Goal: Communication & Community: Answer question/provide support

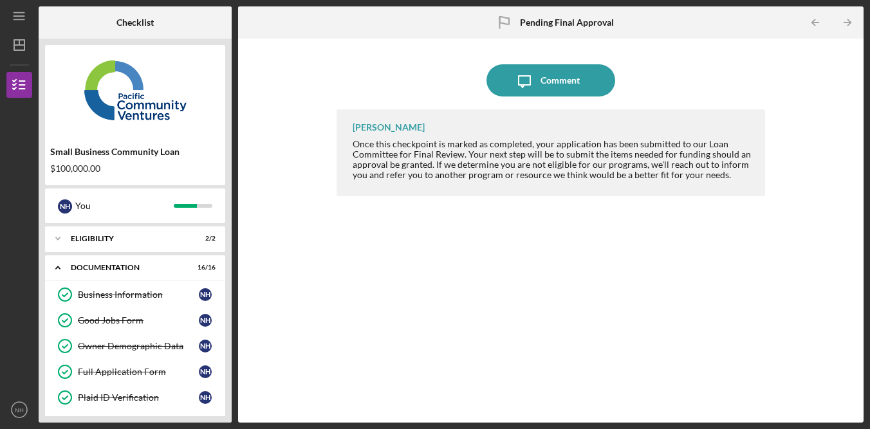
scroll to position [672, 0]
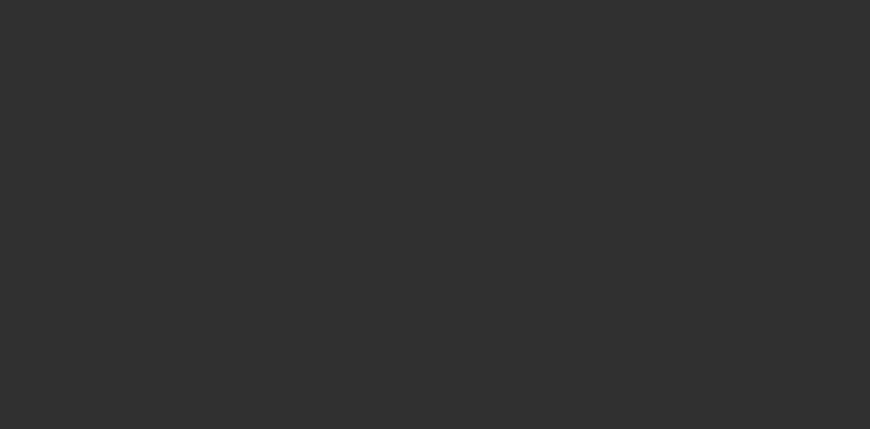
click at [437, 199] on div at bounding box center [435, 214] width 870 height 429
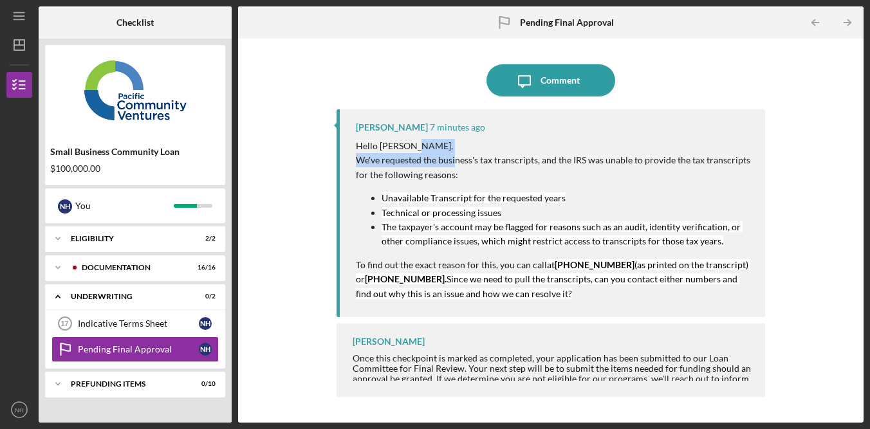
drag, startPoint x: 456, startPoint y: 161, endPoint x: 821, endPoint y: 151, distance: 364.5
click at [821, 151] on div "Icon/Message Comment Alberto Enriquez 7 minutes ago Hello Nanjie, We've request…" at bounding box center [551, 231] width 613 height 372
click at [819, 159] on div "Icon/Message Comment Alberto Enriquez 7 minutes ago Hello Nanjie, We've request…" at bounding box center [551, 231] width 613 height 372
click at [825, 193] on div "Icon/Message Comment Alberto Enriquez 7 minutes ago Hello Nanjie, We've request…" at bounding box center [551, 231] width 613 height 372
click at [813, 174] on div "Icon/Message Comment Alberto Enriquez 7 minutes ago Hello Nanjie, We've request…" at bounding box center [551, 231] width 613 height 372
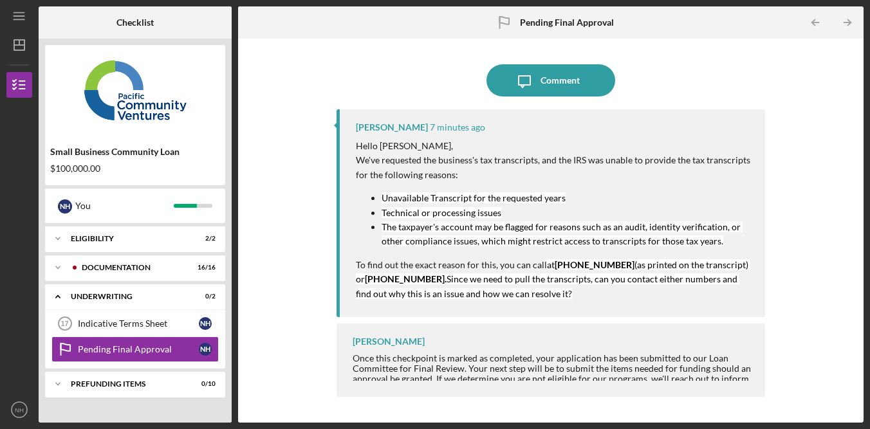
click at [814, 174] on div "Icon/Message Comment Alberto Enriquez 7 minutes ago Hello Nanjie, We've request…" at bounding box center [551, 231] width 613 height 372
click at [815, 176] on div "Icon/Message Comment Alberto Enriquez 7 minutes ago Hello Nanjie, We've request…" at bounding box center [551, 231] width 613 height 372
click at [827, 215] on div "Icon/Message Comment Alberto Enriquez 9 minutes ago Hello Nanjie, We've request…" at bounding box center [551, 231] width 613 height 372
click at [782, 224] on div "Icon/Message Comment Alberto Enriquez 9 minutes ago Hello Nanjie, We've request…" at bounding box center [551, 231] width 613 height 372
drag, startPoint x: 402, startPoint y: 157, endPoint x: 498, endPoint y: 162, distance: 96.1
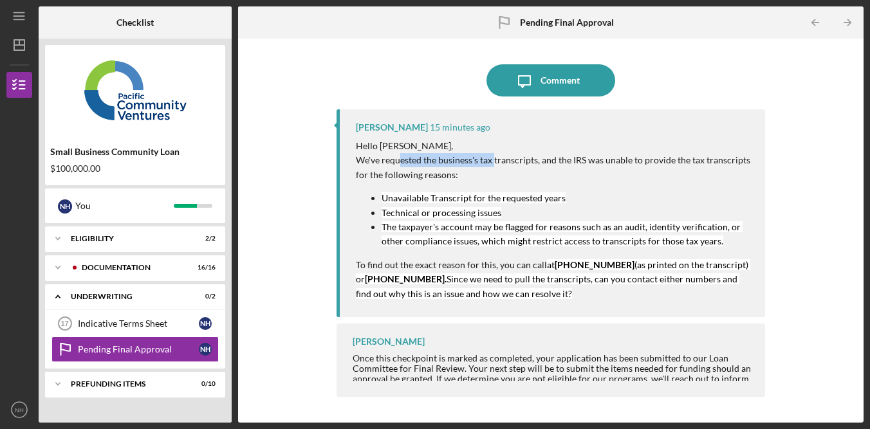
click at [498, 162] on p "We've requested the business's tax transcripts, and the IRS was unable to provi…" at bounding box center [554, 167] width 397 height 29
click at [528, 164] on p "We've requested the business's tax transcripts, and the IRS was unable to provi…" at bounding box center [554, 167] width 397 height 29
drag, startPoint x: 444, startPoint y: 198, endPoint x: 484, endPoint y: 202, distance: 40.1
click at [484, 202] on mark "Unavailable Transcript for the requested years" at bounding box center [474, 198] width 184 height 11
drag, startPoint x: 494, startPoint y: 200, endPoint x: 466, endPoint y: 196, distance: 28.7
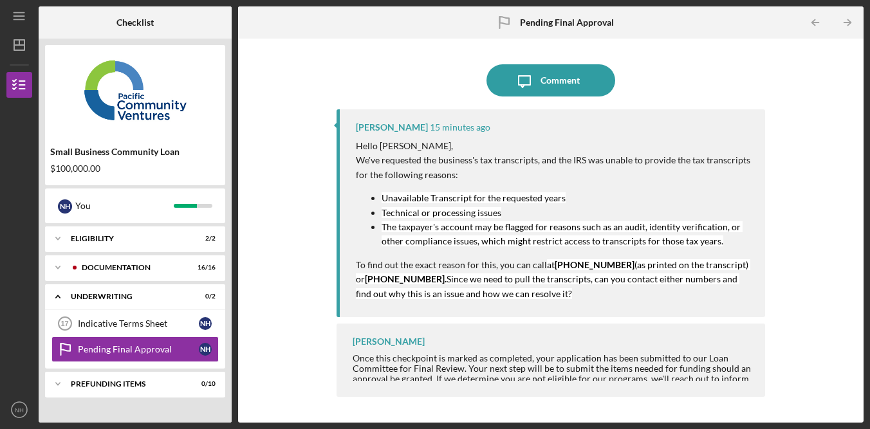
click at [494, 200] on mark "Unavailable Transcript for the requested years" at bounding box center [474, 198] width 184 height 11
drag, startPoint x: 488, startPoint y: 196, endPoint x: 525, endPoint y: 200, distance: 37.6
click at [517, 200] on mark "Unavailable Transcript for the requested years" at bounding box center [474, 198] width 184 height 11
click at [528, 202] on mark "Unavailable Transcript for the requested years" at bounding box center [474, 198] width 184 height 11
drag, startPoint x: 465, startPoint y: 217, endPoint x: 502, endPoint y: 224, distance: 38.0
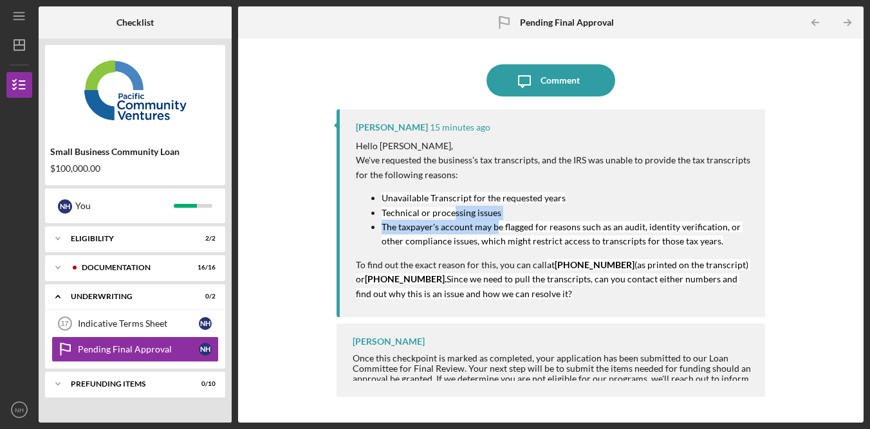
click at [500, 225] on ul "Unavailable Transcript for the requested years Technical or processing issues T…" at bounding box center [554, 220] width 397 height 58
click at [532, 218] on p "Technical or processing issues" at bounding box center [567, 213] width 371 height 14
drag, startPoint x: 458, startPoint y: 213, endPoint x: 538, endPoint y: 223, distance: 79.8
click at [538, 223] on ul "Unavailable Transcript for the requested years Technical or processing issues T…" at bounding box center [554, 220] width 397 height 58
click at [546, 222] on mark "The taxpayer's account may be flagged for reasons such as an audit, identity ve…" at bounding box center [562, 233] width 361 height 25
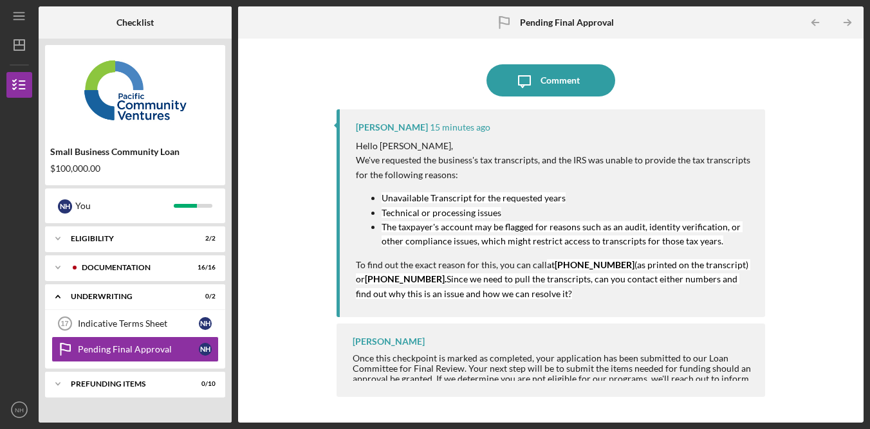
drag, startPoint x: 424, startPoint y: 227, endPoint x: 471, endPoint y: 225, distance: 47.0
click at [426, 227] on mark "The taxpayer's account may be flagged for reasons such as an audit, identity ve…" at bounding box center [562, 233] width 361 height 25
click at [600, 242] on mark "The taxpayer's account may be flagged for reasons such as an audit, identity ve…" at bounding box center [562, 233] width 361 height 25
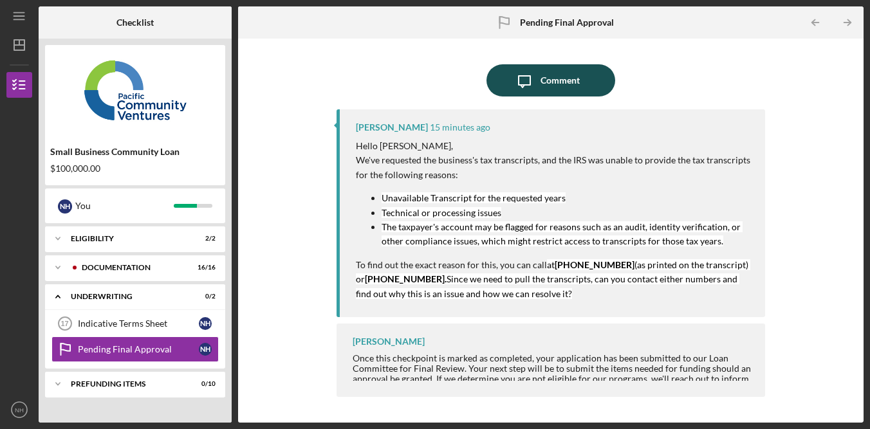
click at [568, 82] on div "Comment" at bounding box center [560, 80] width 39 height 32
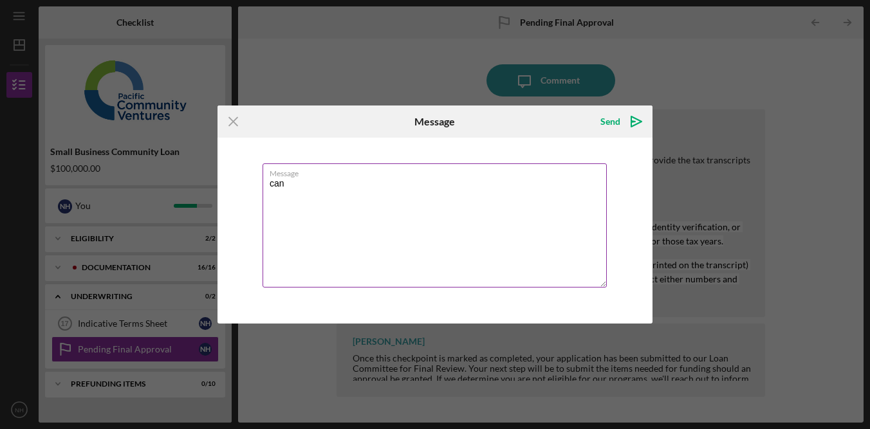
type textarea "惨"
type textarea "c"
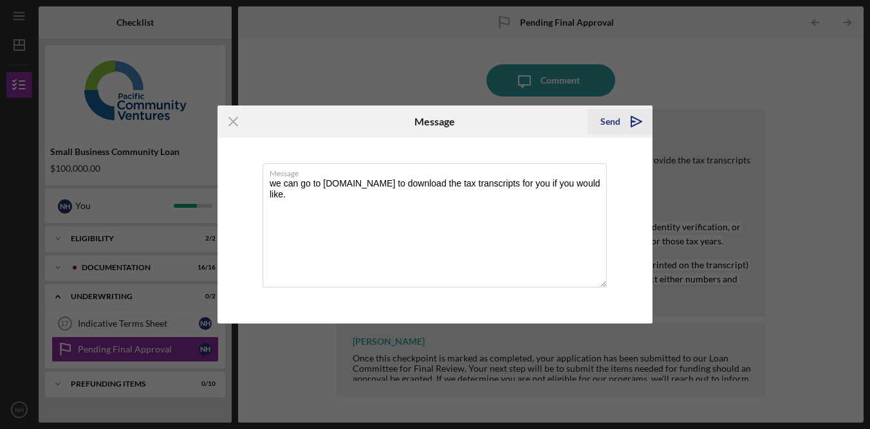
type textarea "we can go to [DOMAIN_NAME] to download the tax transcripts for you if you would…"
click at [618, 124] on div "Send" at bounding box center [611, 122] width 20 height 26
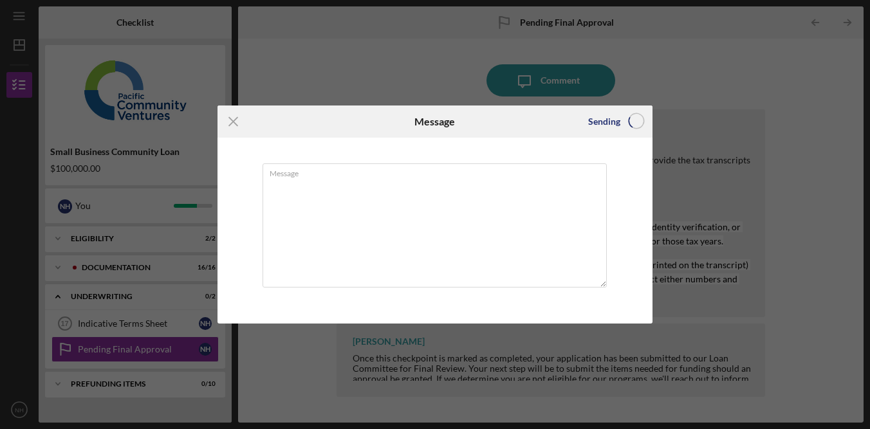
click at [788, 108] on div "Icon/Menu Close Message Sending Message we can go to IRS.GOV to download the ta…" at bounding box center [435, 214] width 870 height 429
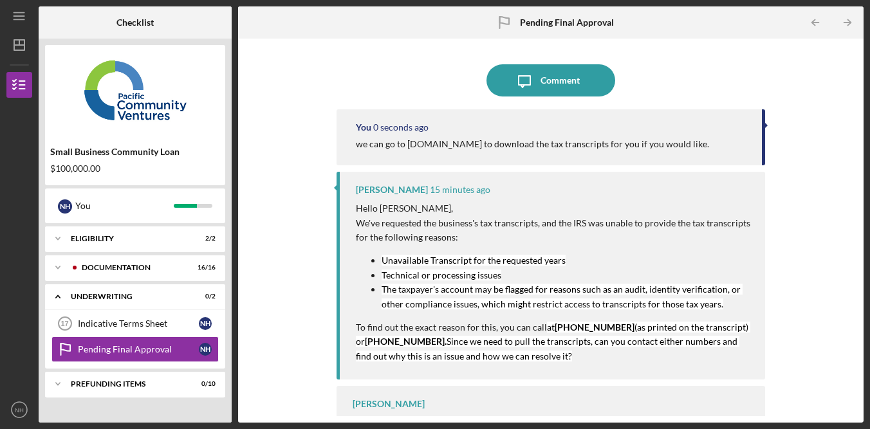
drag, startPoint x: 834, startPoint y: 65, endPoint x: 766, endPoint y: 1, distance: 93.4
click at [835, 64] on div "Icon/Message Comment You 0 seconds ago we can go to IRS.GOV to download the tax…" at bounding box center [551, 231] width 613 height 372
copy div "Hello Nanjie, We've requested the business's tax transcripts, and the IRS was u…"
drag, startPoint x: 357, startPoint y: 208, endPoint x: 580, endPoint y: 384, distance: 284.3
click at [594, 357] on div "Hello Nanjie, We've requested the business's tax transcripts, and the IRS was u…" at bounding box center [554, 283] width 397 height 162
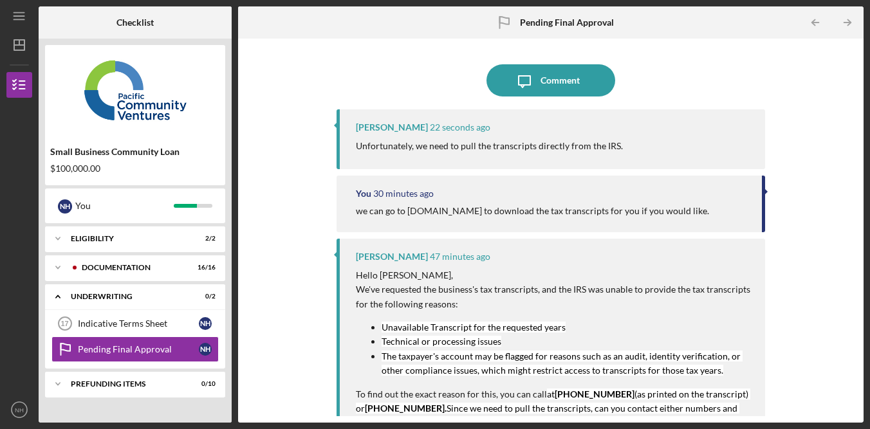
drag, startPoint x: 441, startPoint y: 144, endPoint x: 719, endPoint y: 71, distance: 287.0
click at [707, 140] on div "Unfortunately, we need to pull the transcripts directly from the IRS." at bounding box center [554, 146] width 397 height 14
click at [719, 64] on div "Icon/Message Comment" at bounding box center [551, 80] width 429 height 32
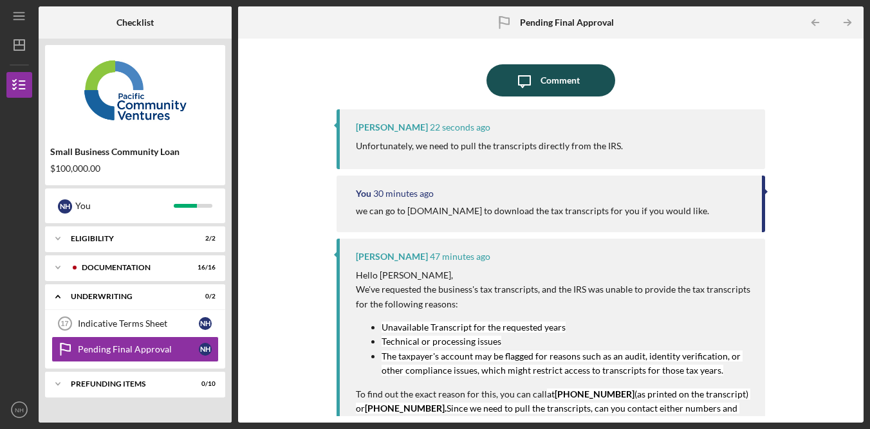
click at [592, 72] on button "Icon/Message Comment" at bounding box center [551, 80] width 129 height 32
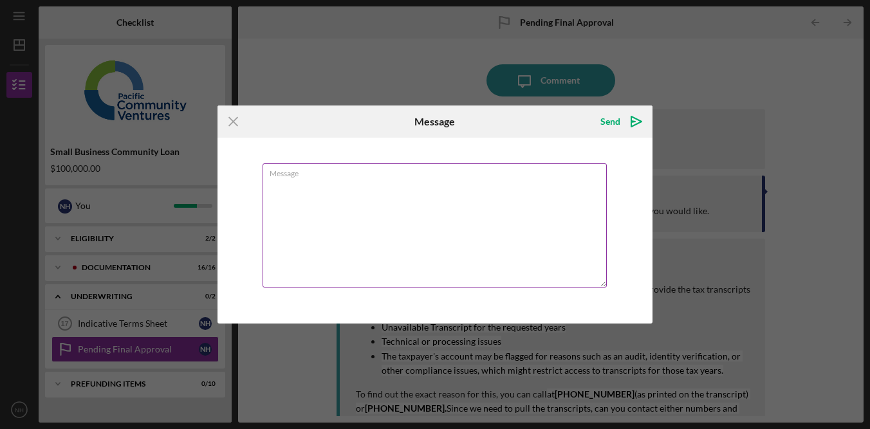
click at [475, 242] on textarea "Message" at bounding box center [435, 226] width 344 height 124
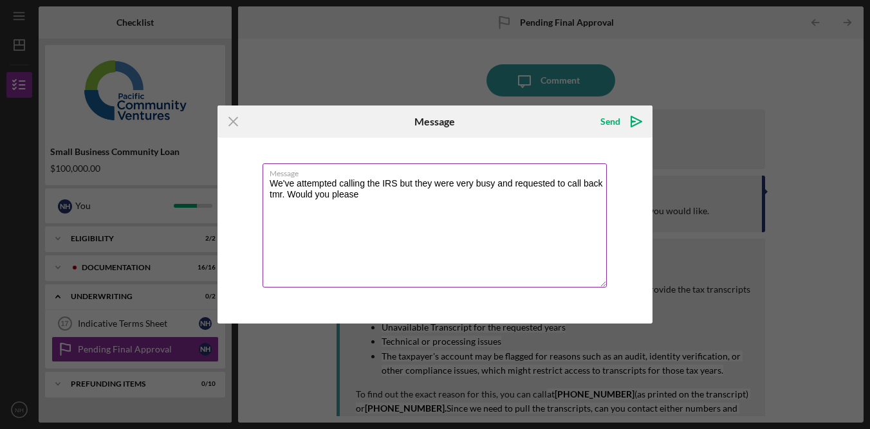
type textarea "We've attempted calling the IRS but they were very busy and requested to call b…"
click at [467, 191] on textarea "We've attempted calling the IRS but they were very busy and requested to call b…" at bounding box center [435, 226] width 344 height 124
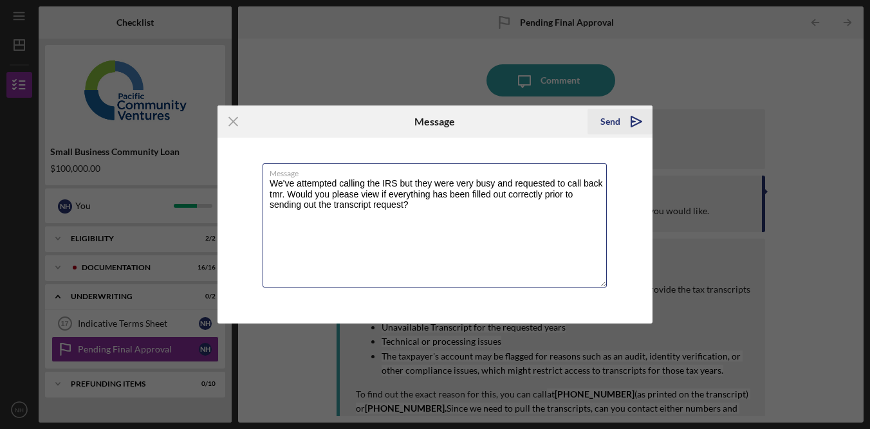
type textarea "We've attempted calling the IRS but they were very busy and requested to call b…"
click at [615, 122] on div "Send" at bounding box center [611, 122] width 20 height 26
